Goal: Task Accomplishment & Management: Manage account settings

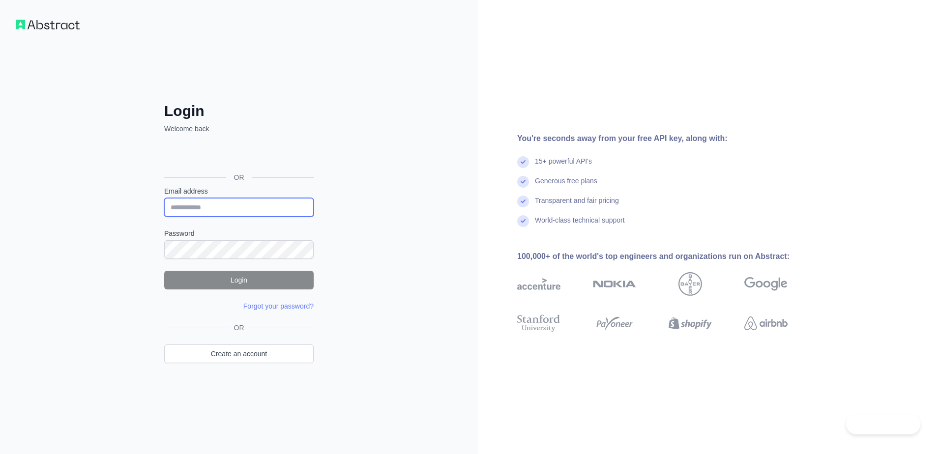
type input "**********"
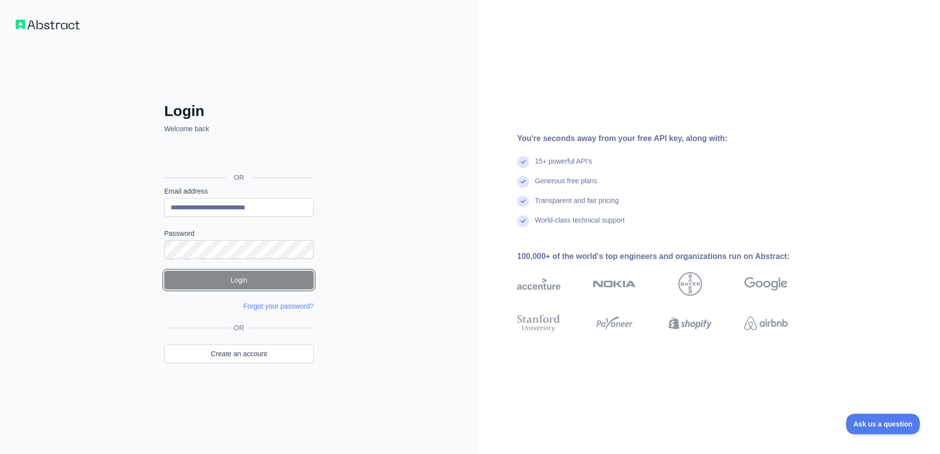
click at [224, 277] on button "Login" at bounding box center [238, 280] width 149 height 19
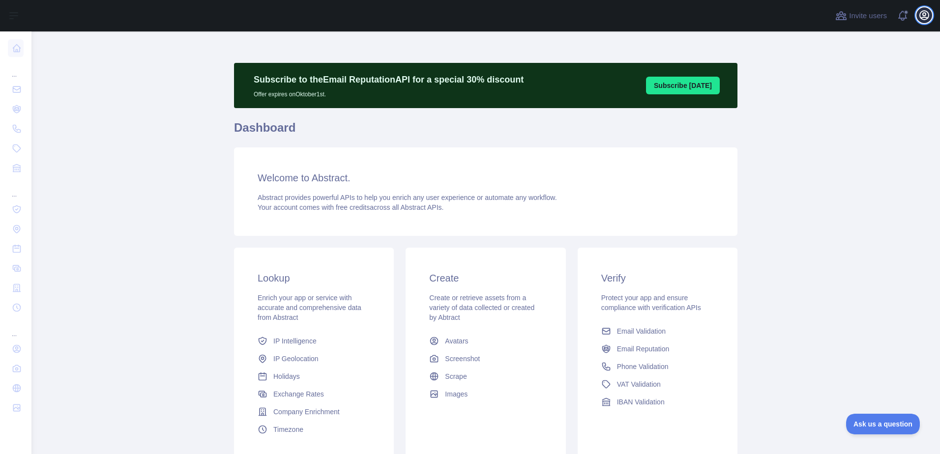
click at [924, 16] on icon "button" at bounding box center [924, 15] width 12 height 12
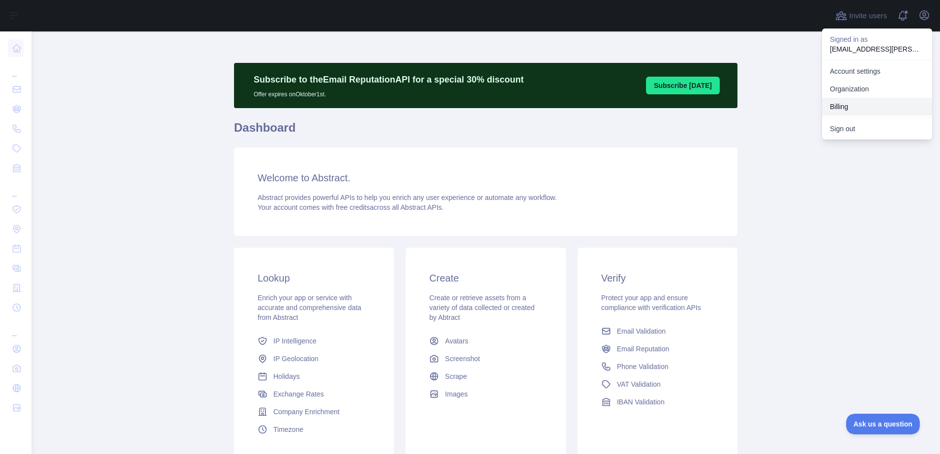
click at [853, 106] on button "Billing" at bounding box center [877, 107] width 110 height 18
